Goal: Use online tool/utility: Use online tool/utility

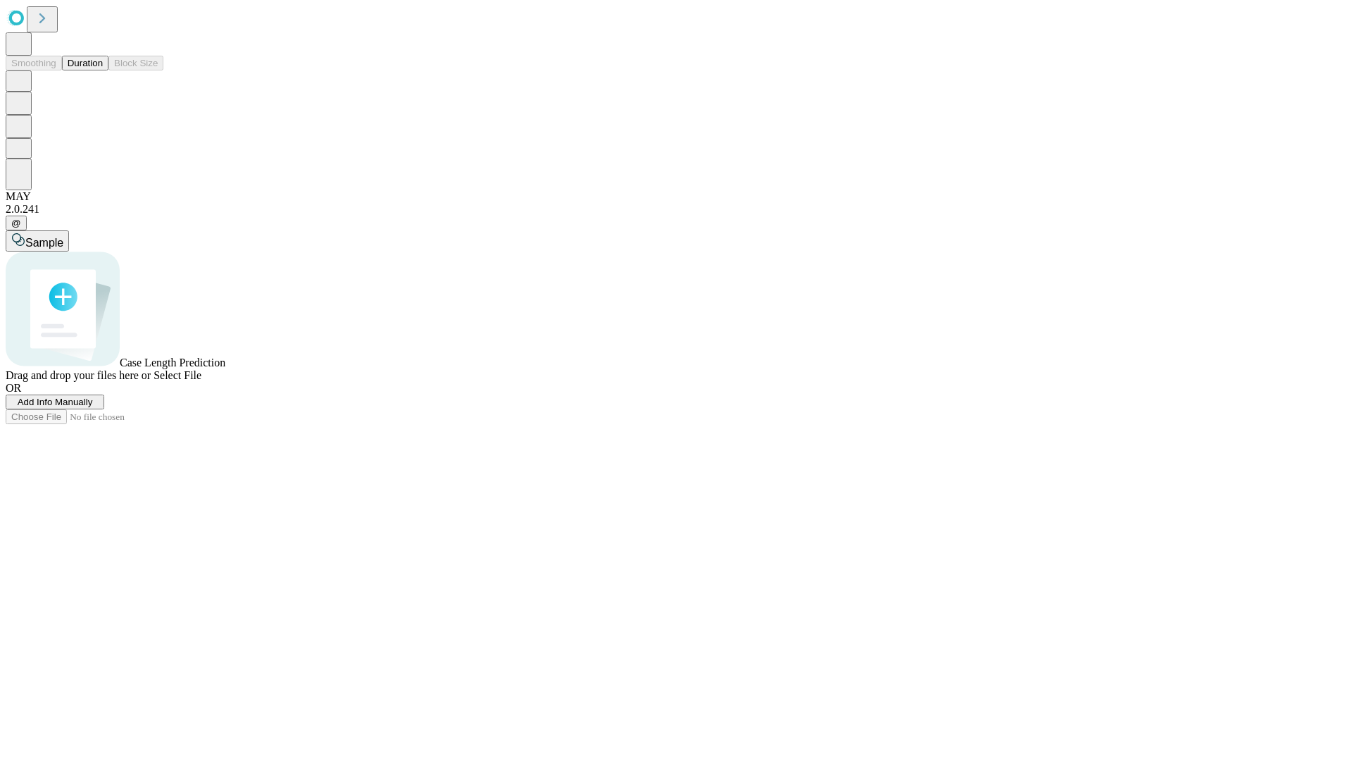
click at [103, 70] on button "Duration" at bounding box center [85, 63] width 46 height 15
click at [201, 381] on span "Select File" at bounding box center [178, 375] width 48 height 12
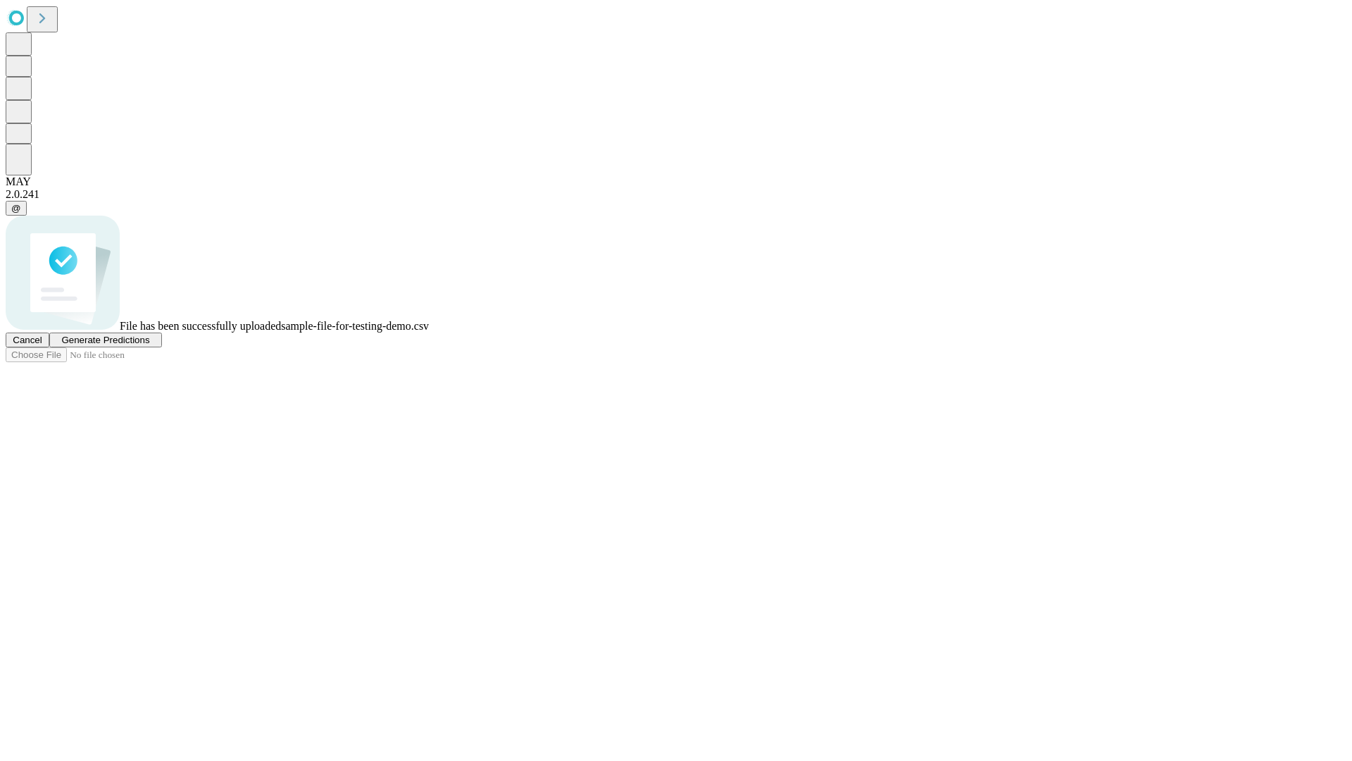
click at [149, 345] on span "Generate Predictions" at bounding box center [105, 340] width 88 height 11
